Goal: Task Accomplishment & Management: Use online tool/utility

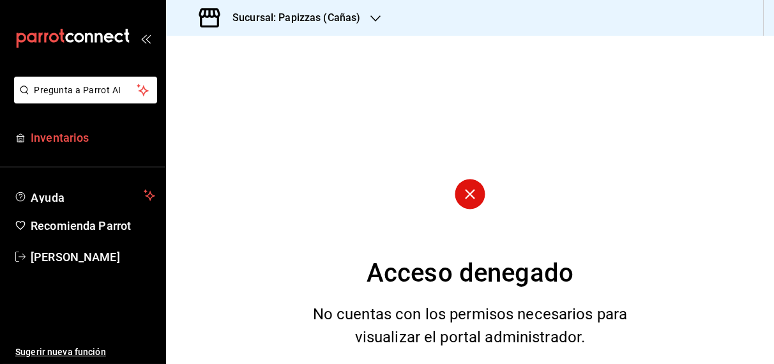
click at [77, 132] on span "Inventarios" at bounding box center [93, 137] width 124 height 17
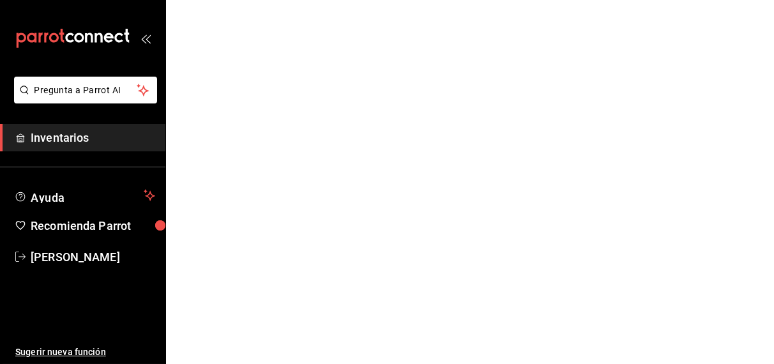
click at [326, 0] on html "Pregunta a Parrot AI Inventarios Ayuda Recomienda Parrot [PERSON_NAME] Sugerir …" at bounding box center [387, 0] width 774 height 0
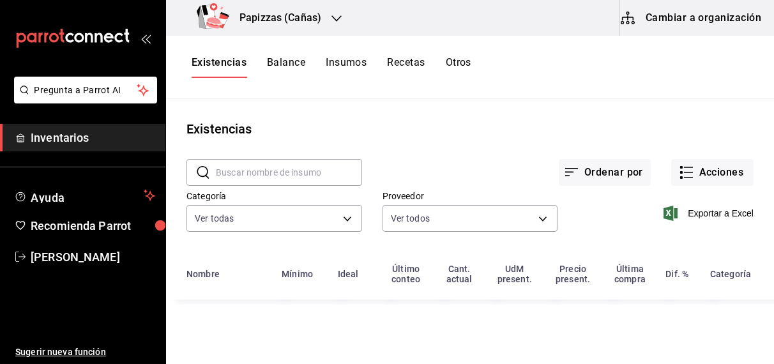
click at [317, 17] on h3 "Papizzas (Cañas)" at bounding box center [275, 17] width 92 height 15
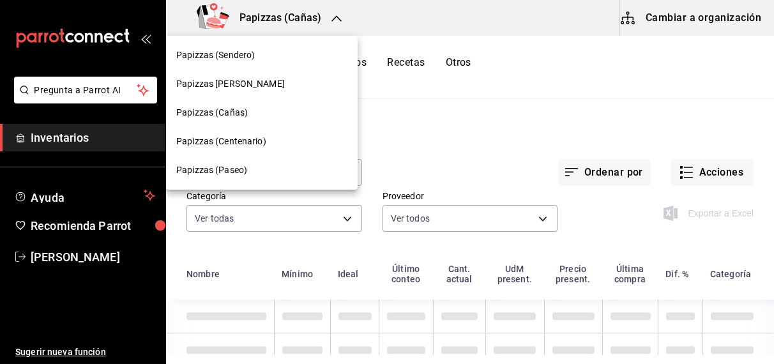
click at [237, 142] on span "Papizzas (Centenario)" at bounding box center [221, 141] width 90 height 13
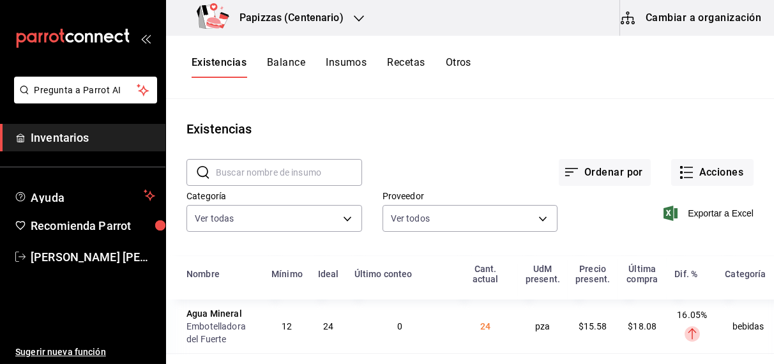
click at [465, 60] on button "Otros" at bounding box center [459, 67] width 26 height 22
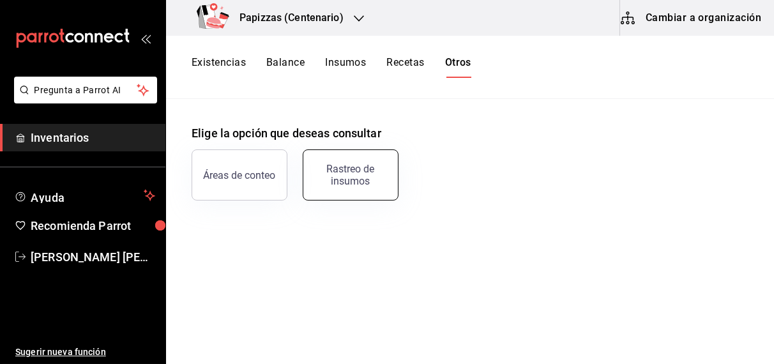
click at [345, 180] on div "Rastreo de insumos" at bounding box center [350, 175] width 79 height 24
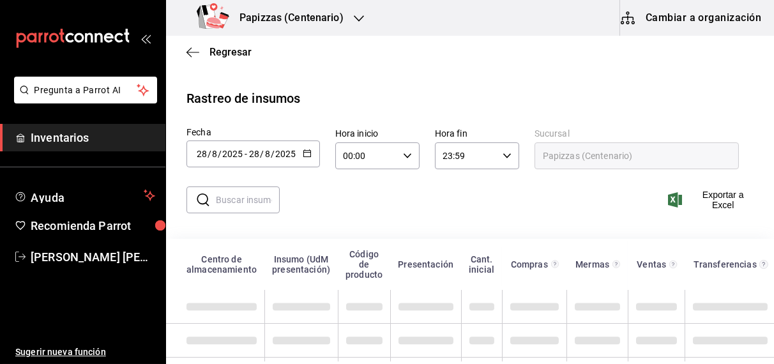
click at [305, 155] on icon "button" at bounding box center [307, 153] width 9 height 9
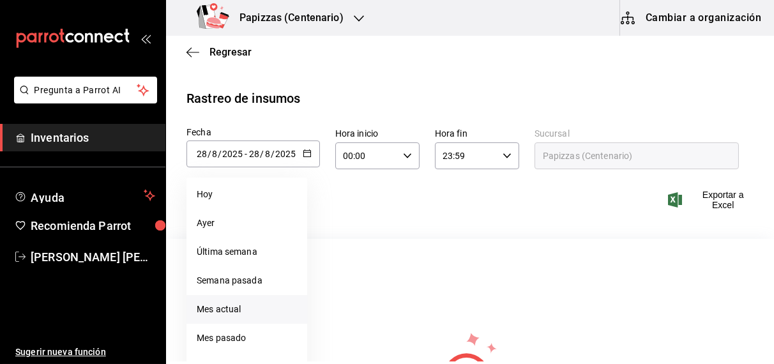
click at [217, 310] on li "Mes actual" at bounding box center [246, 309] width 121 height 29
type input "[DATE]"
type input "1"
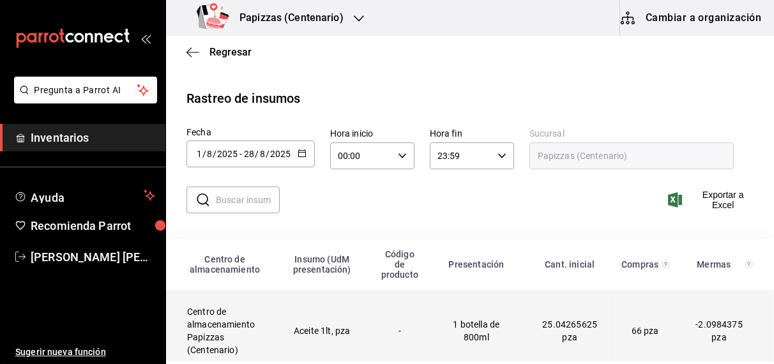
click at [316, 336] on td "Aceite 1lt, pza" at bounding box center [322, 331] width 103 height 82
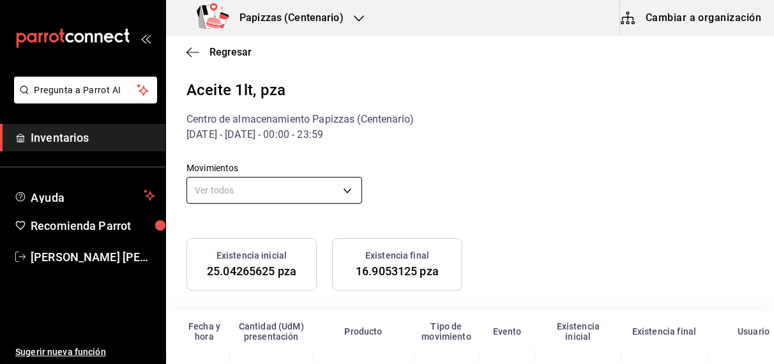
click at [252, 188] on body "Pregunta a Parrot AI Inventarios Ayuda Recomienda Parrot [PERSON_NAME] [PERSON_…" at bounding box center [387, 180] width 774 height 361
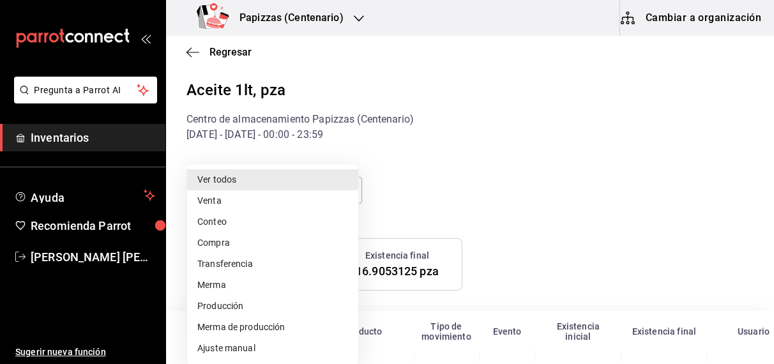
click at [229, 350] on li "Ajuste manual" at bounding box center [272, 348] width 171 height 21
type input "MANUAL_ADJUSTMENT"
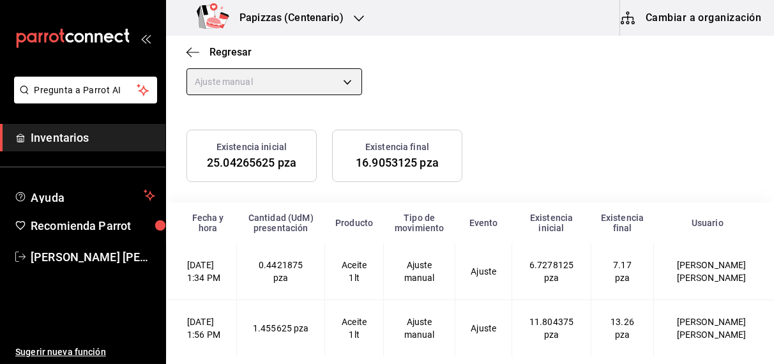
scroll to position [160, 0]
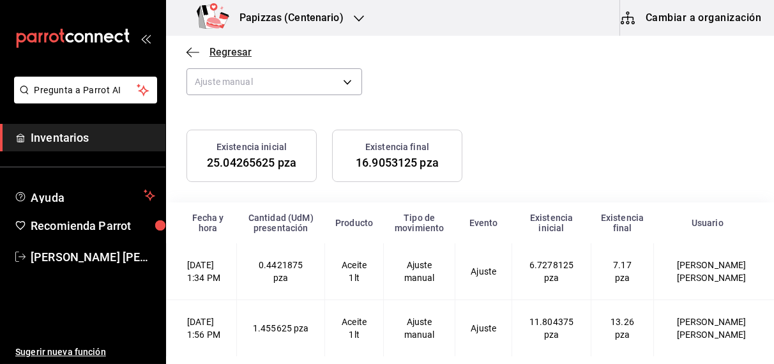
click at [232, 57] on span "Regresar" at bounding box center [230, 52] width 42 height 12
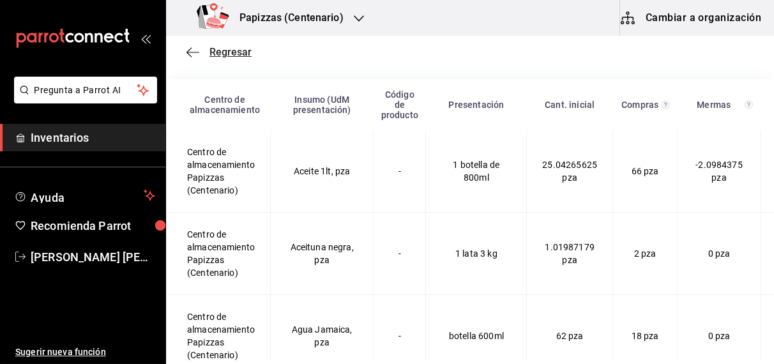
click at [232, 57] on span "Regresar" at bounding box center [230, 52] width 42 height 12
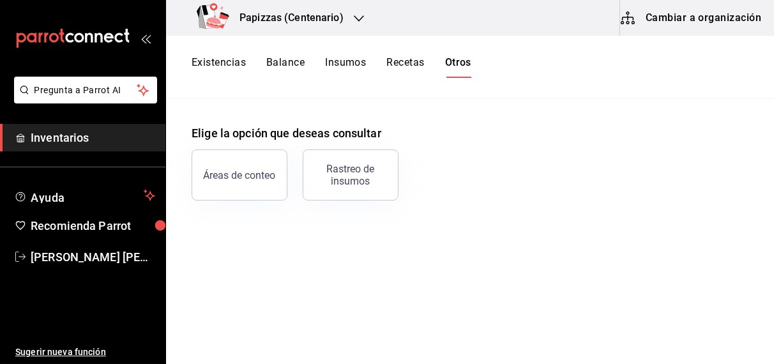
click at [230, 63] on button "Existencias" at bounding box center [219, 67] width 54 height 22
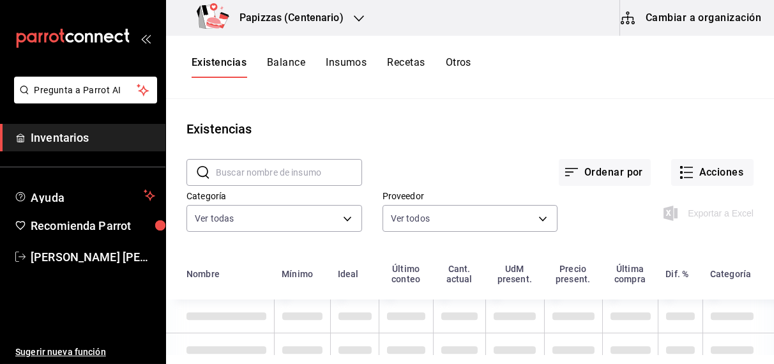
click at [728, 206] on div "Exportar a Excel" at bounding box center [709, 213] width 87 height 15
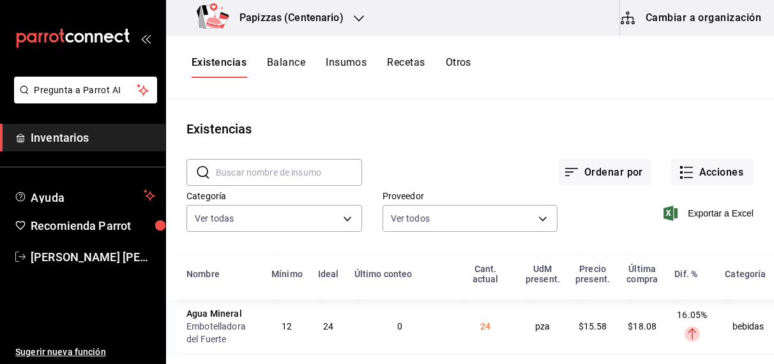
click at [718, 212] on span "Exportar a Excel" at bounding box center [709, 213] width 87 height 15
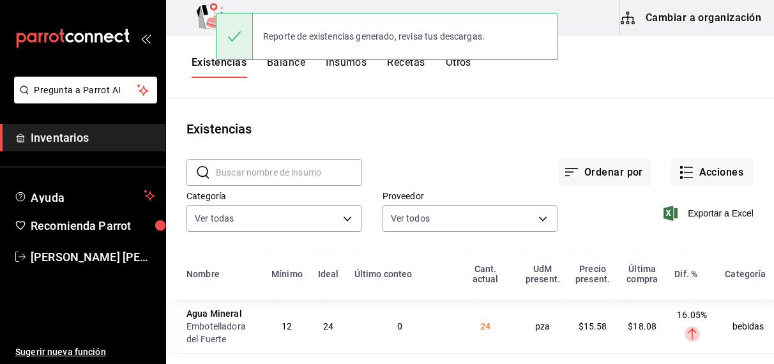
click at [286, 68] on button "Balance" at bounding box center [286, 67] width 38 height 22
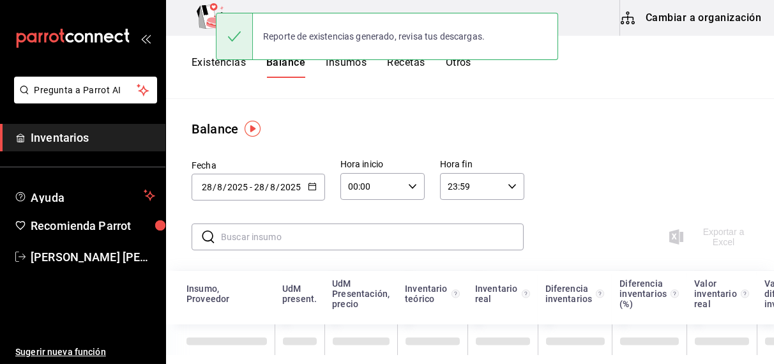
click at [289, 62] on div "Reporte de existencias generado, revisa tus descargas." at bounding box center [387, 36] width 342 height 55
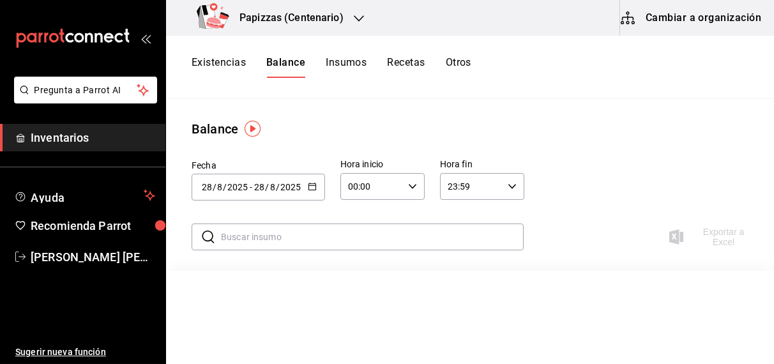
click at [312, 182] on icon "button" at bounding box center [312, 186] width 9 height 9
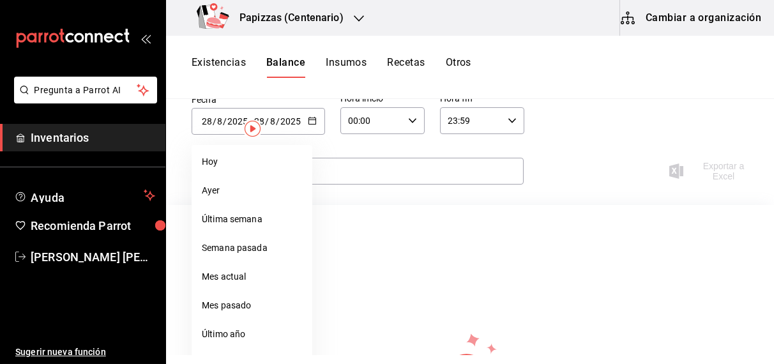
scroll to position [171, 0]
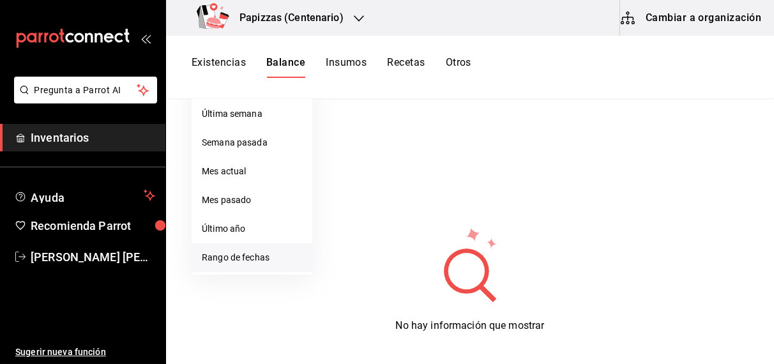
click at [232, 259] on li "Rango de fechas" at bounding box center [252, 257] width 121 height 29
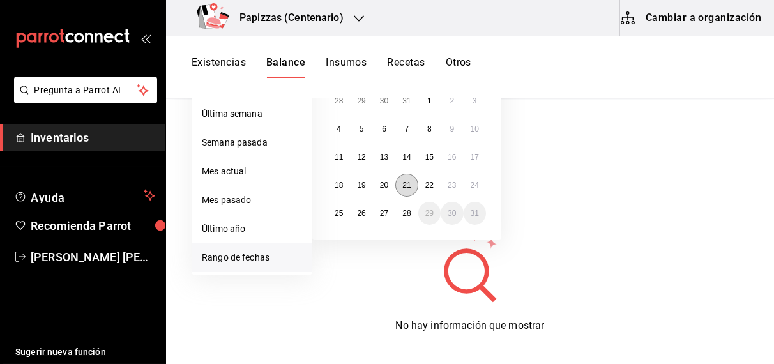
click at [406, 184] on abbr "21" at bounding box center [406, 185] width 8 height 9
click at [407, 213] on abbr "28" at bounding box center [406, 213] width 8 height 9
type input "[DATE]"
type input "21"
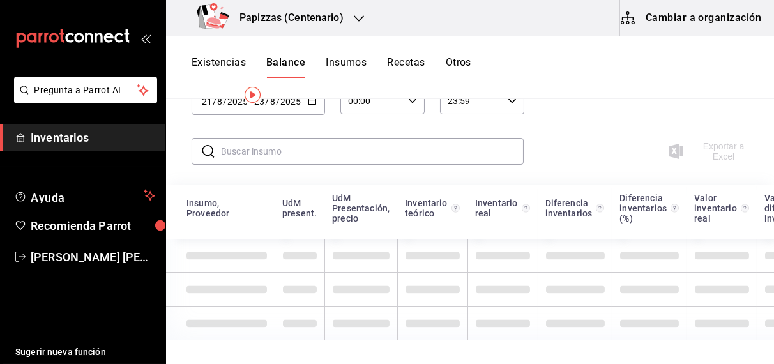
scroll to position [23, 0]
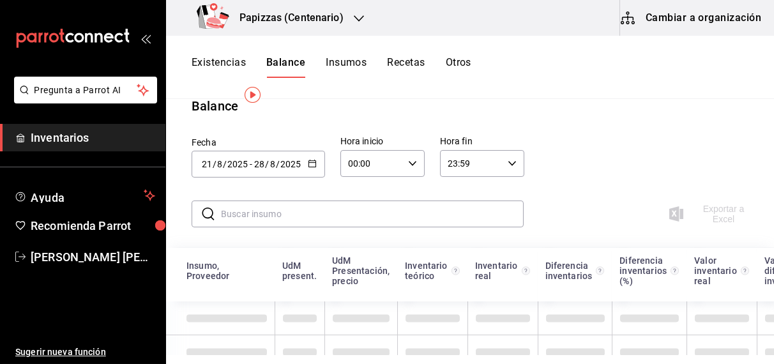
click at [412, 163] on icon "button" at bounding box center [412, 163] width 9 height 9
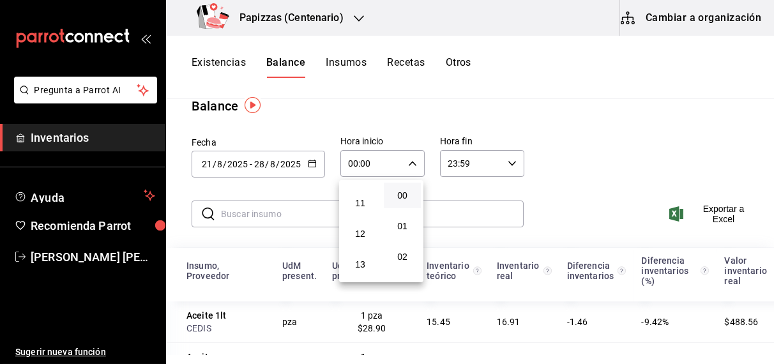
scroll to position [368, 0]
click at [359, 228] on span "13" at bounding box center [360, 225] width 22 height 10
click at [405, 243] on span "57" at bounding box center [402, 238] width 22 height 10
type input "13:57"
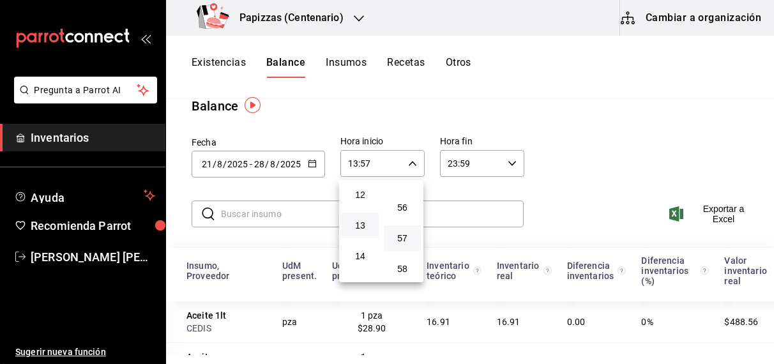
click at [718, 209] on div at bounding box center [387, 182] width 774 height 364
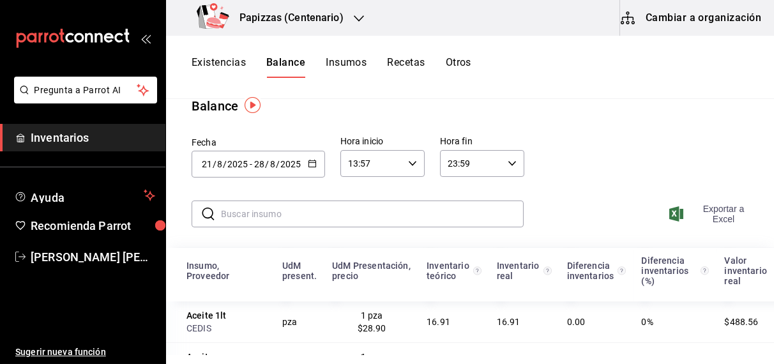
click at [718, 209] on span "Exportar a Excel" at bounding box center [713, 214] width 82 height 20
